Goal: Information Seeking & Learning: Find specific fact

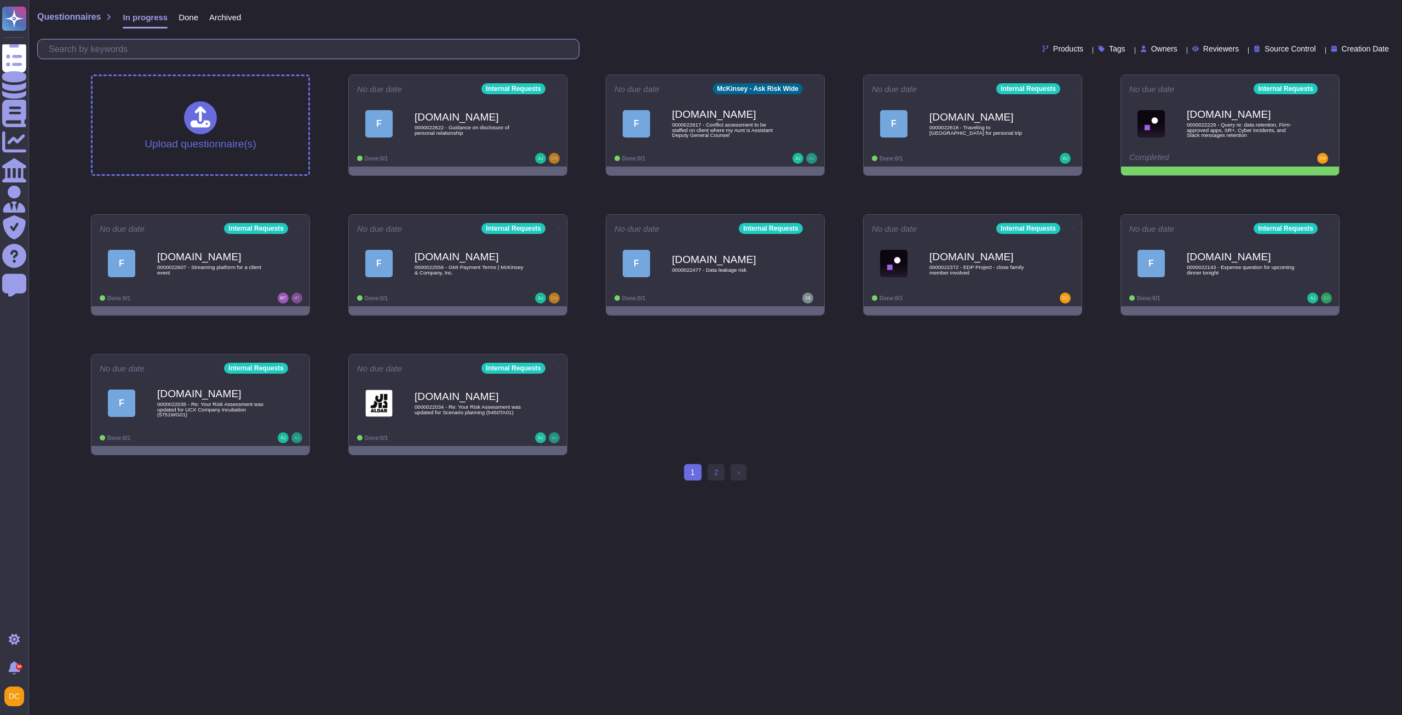
click at [131, 46] on input "text" at bounding box center [311, 48] width 536 height 19
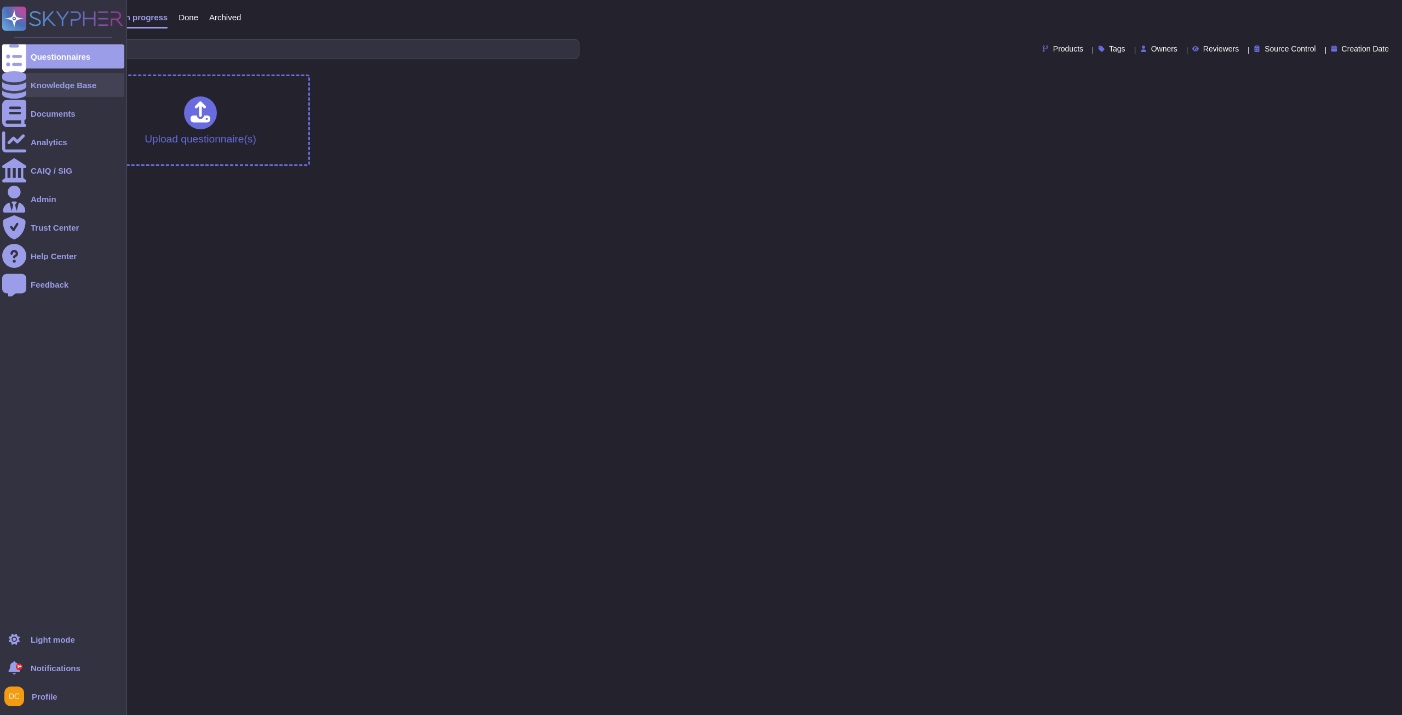
type input "DO WE SIGN"
click at [15, 89] on icon at bounding box center [14, 84] width 24 height 27
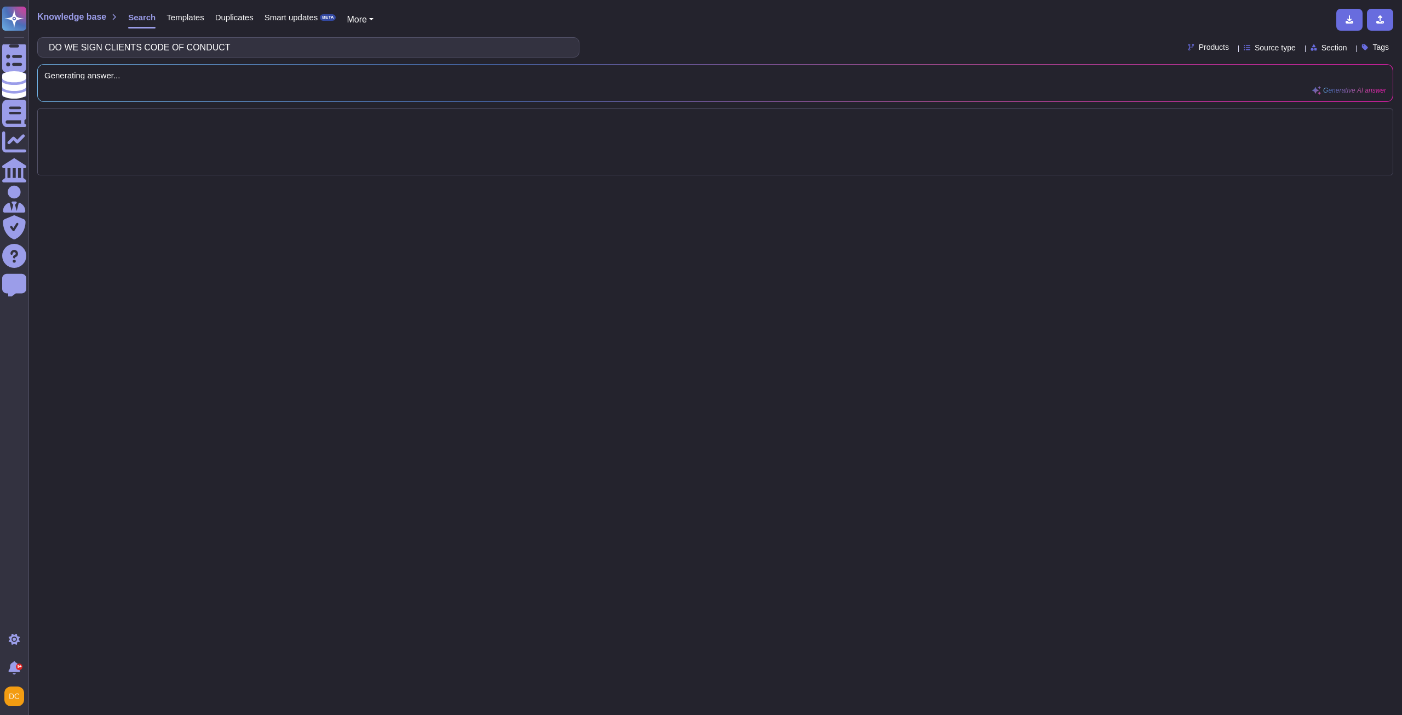
click at [111, 47] on input "DO WE SIGN CLIENTS CODE OF CONDUCT" at bounding box center [305, 47] width 525 height 19
type input "DO WE SIGN CLIENTS CODE OF CONDUCT"
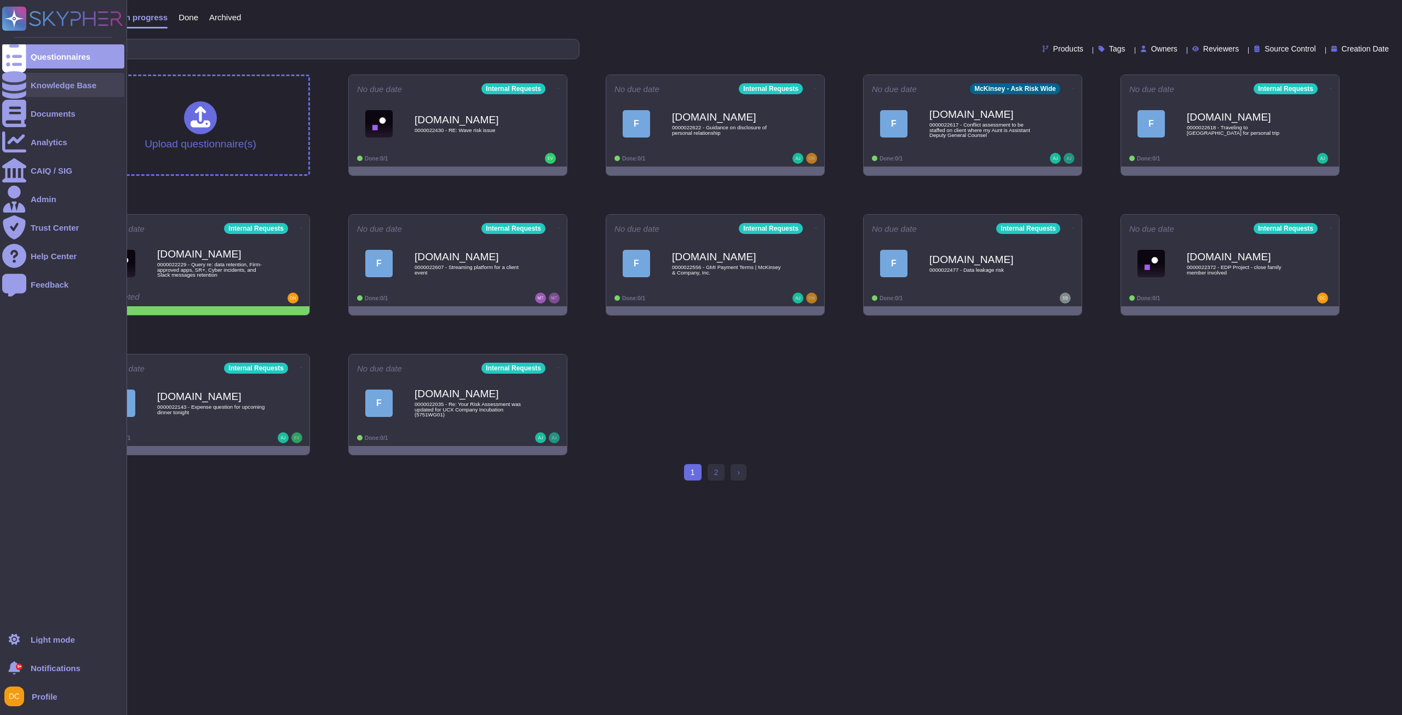
click at [12, 76] on div at bounding box center [14, 85] width 24 height 24
